Goal: Check status: Check status

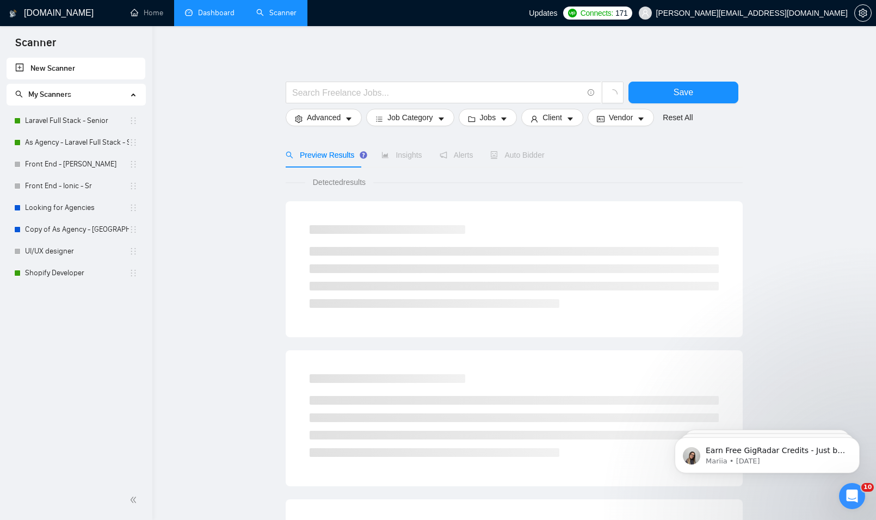
click at [199, 9] on link "Dashboard" at bounding box center [210, 12] width 50 height 9
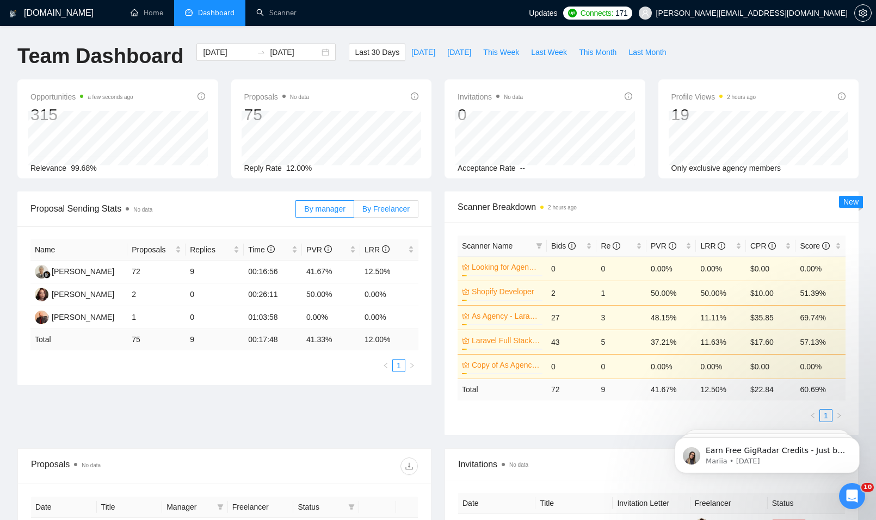
click at [396, 215] on label "By Freelancer" at bounding box center [386, 208] width 64 height 17
click at [354, 212] on input "By Freelancer" at bounding box center [354, 212] width 0 height 0
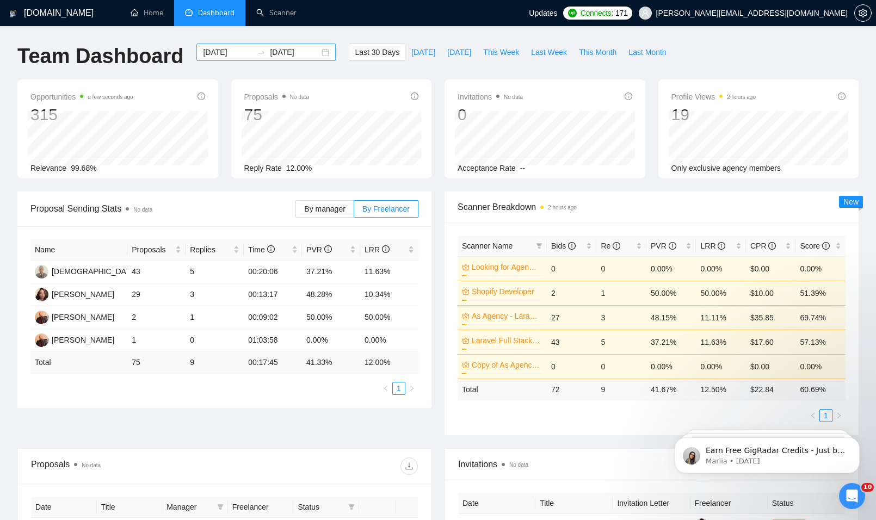
click at [293, 52] on input "[DATE]" at bounding box center [295, 52] width 50 height 12
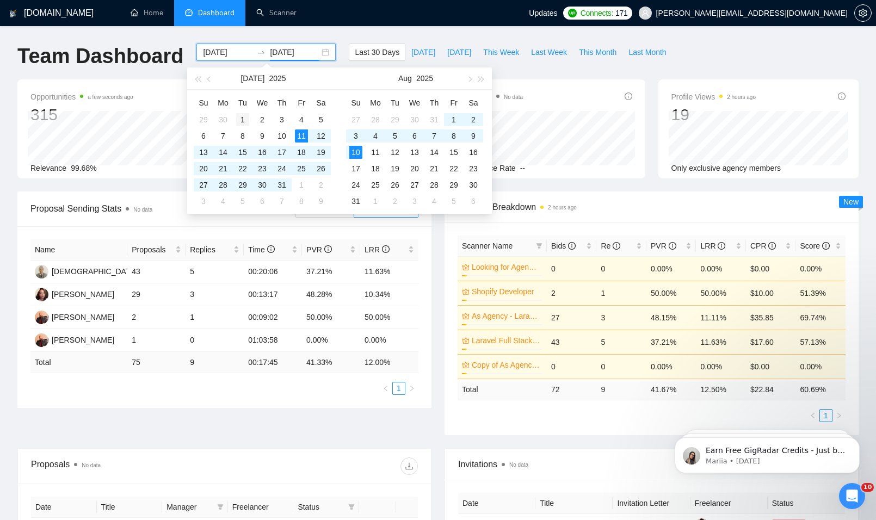
type input "[DATE]"
click at [245, 121] on div "1" at bounding box center [242, 119] width 13 height 13
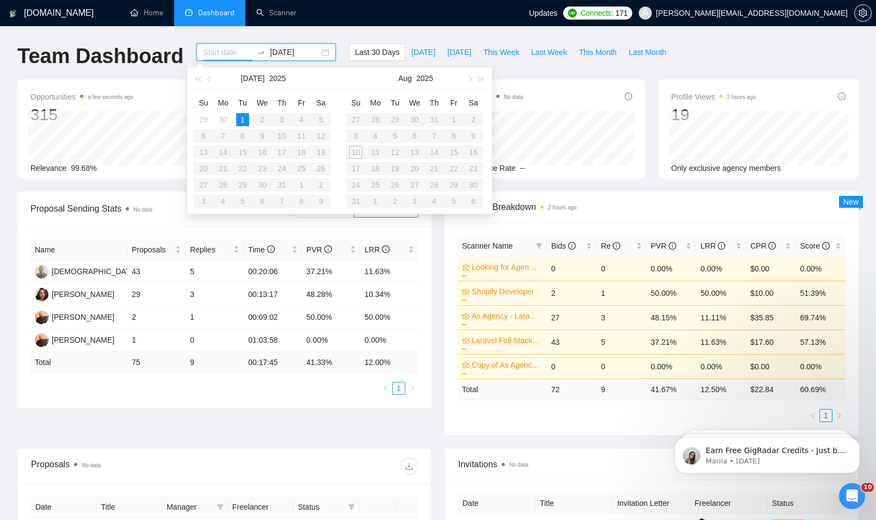
click at [286, 184] on table "Su Mo Tu We Th Fr Sa 29 30 1 2 3 4 5 6 7 8 9 10 11 12 13 14 15 16 17 18 19 20 2…" at bounding box center [262, 151] width 137 height 115
click at [238, 120] on div "1" at bounding box center [242, 119] width 13 height 13
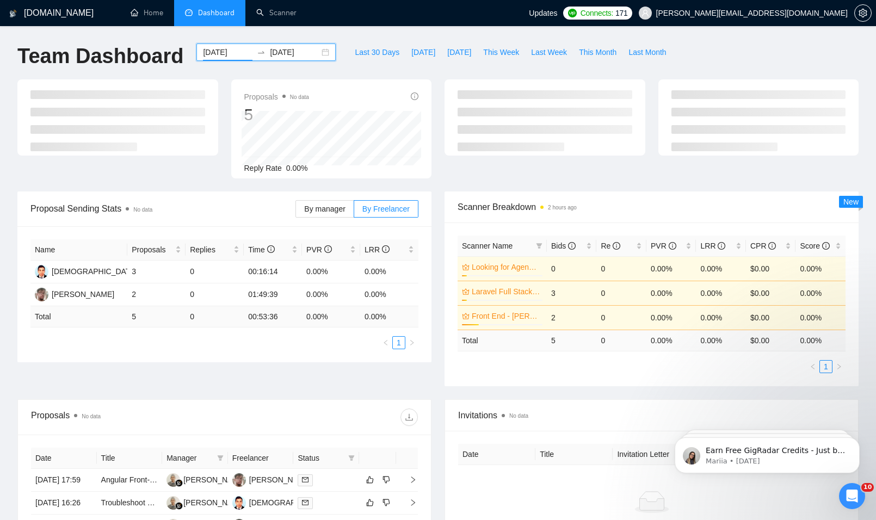
click at [316, 54] on div "[DATE] [DATE]" at bounding box center [265, 52] width 139 height 17
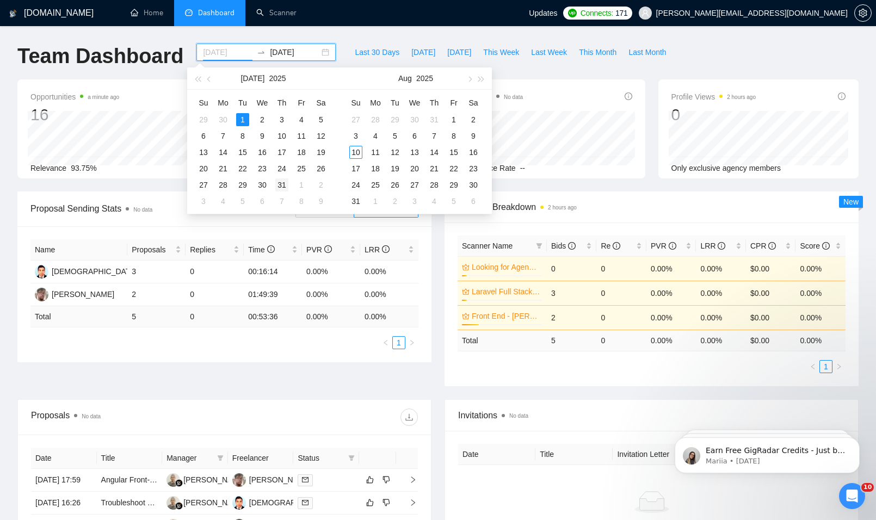
type input "[DATE]"
click at [283, 186] on div "31" at bounding box center [281, 184] width 13 height 13
type input "[DATE]"
click at [312, 37] on div "[DOMAIN_NAME] Home Dashboard Scanner Updates Connects: 171 [PERSON_NAME][EMAIL_…" at bounding box center [438, 358] width 876 height 716
